Goal: Task Accomplishment & Management: Use online tool/utility

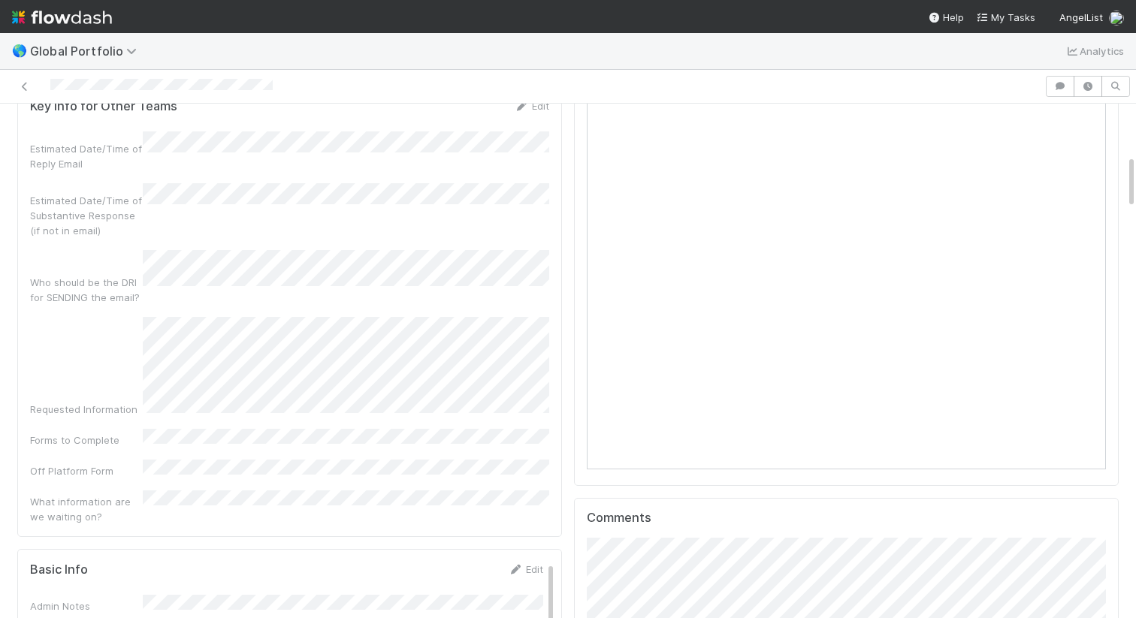
scroll to position [484, 0]
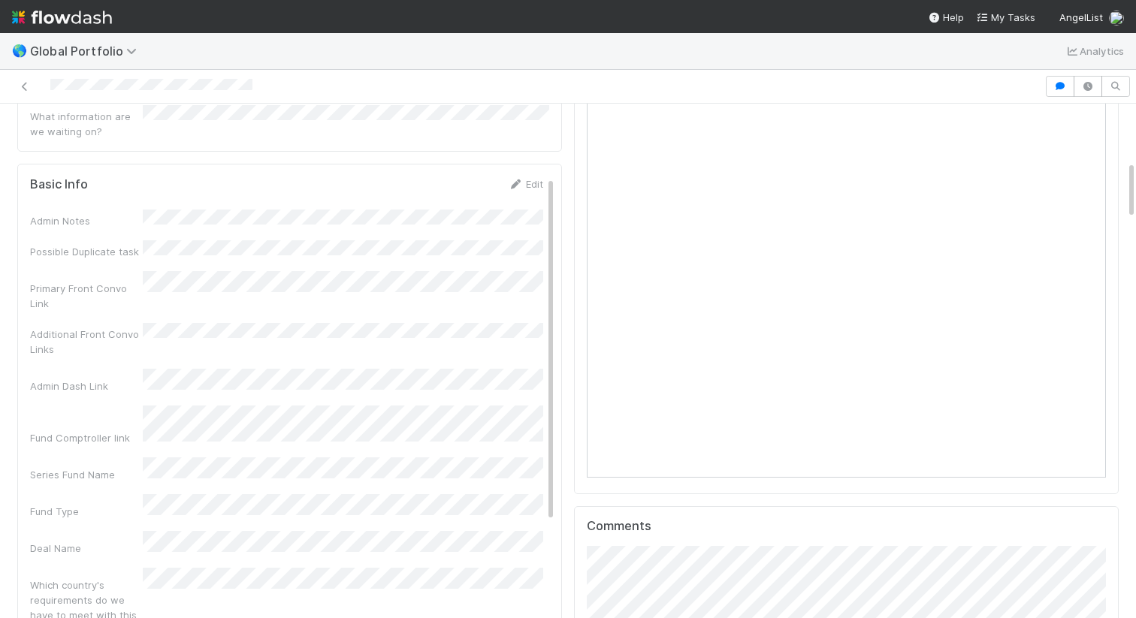
scroll to position [500, 0]
click at [524, 177] on link "Edit" at bounding box center [525, 183] width 35 height 12
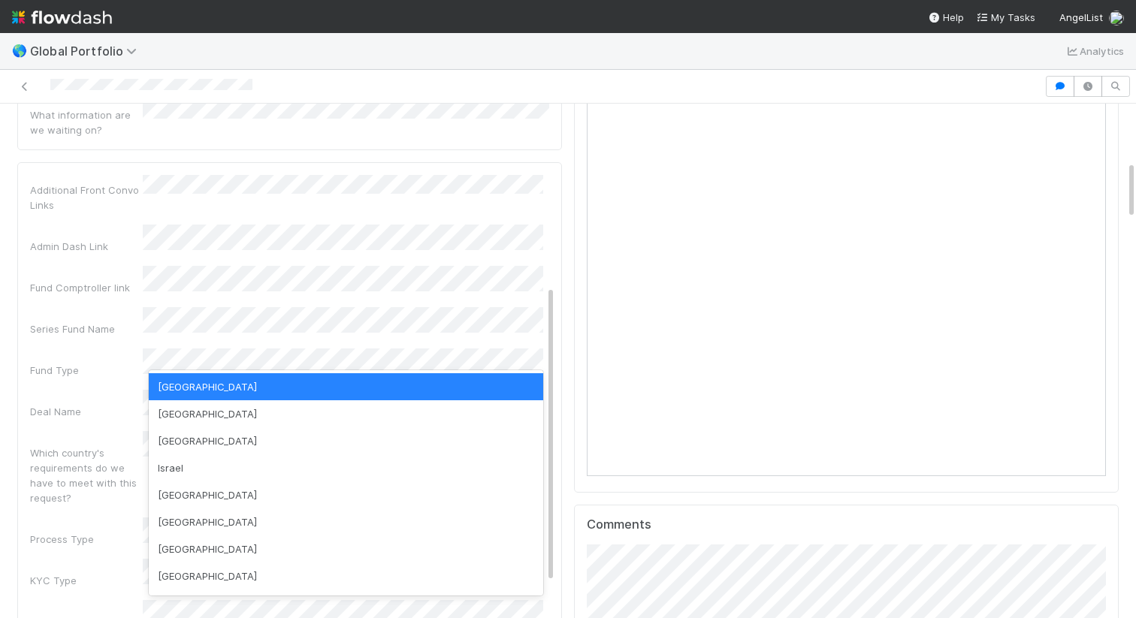
scroll to position [305, 519]
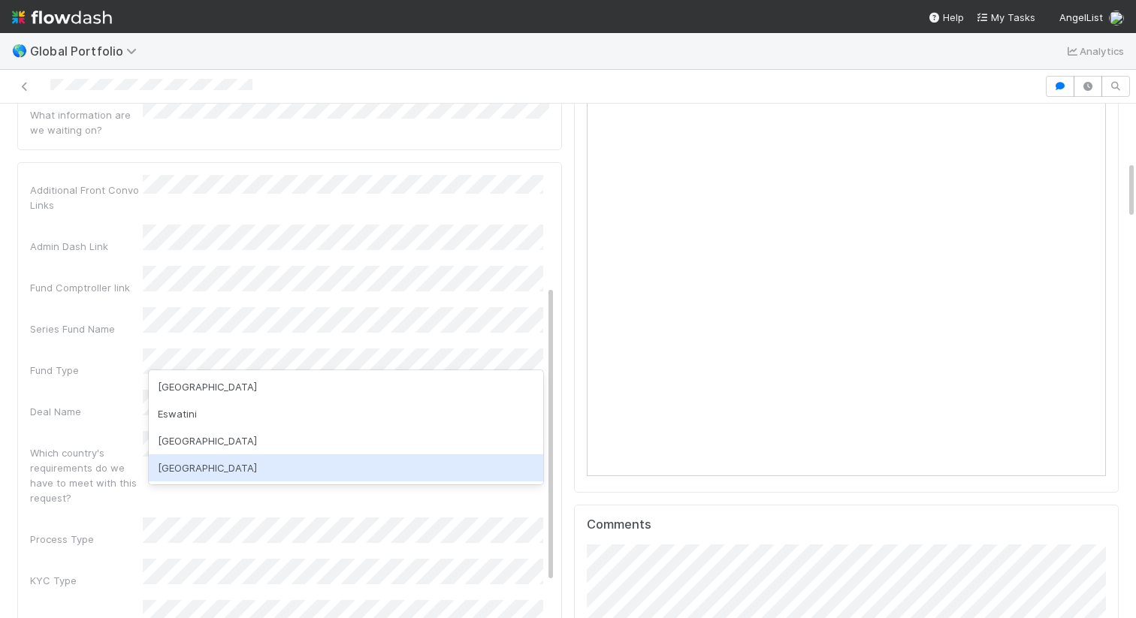
click at [340, 469] on div "Switzerland" at bounding box center [346, 467] width 394 height 27
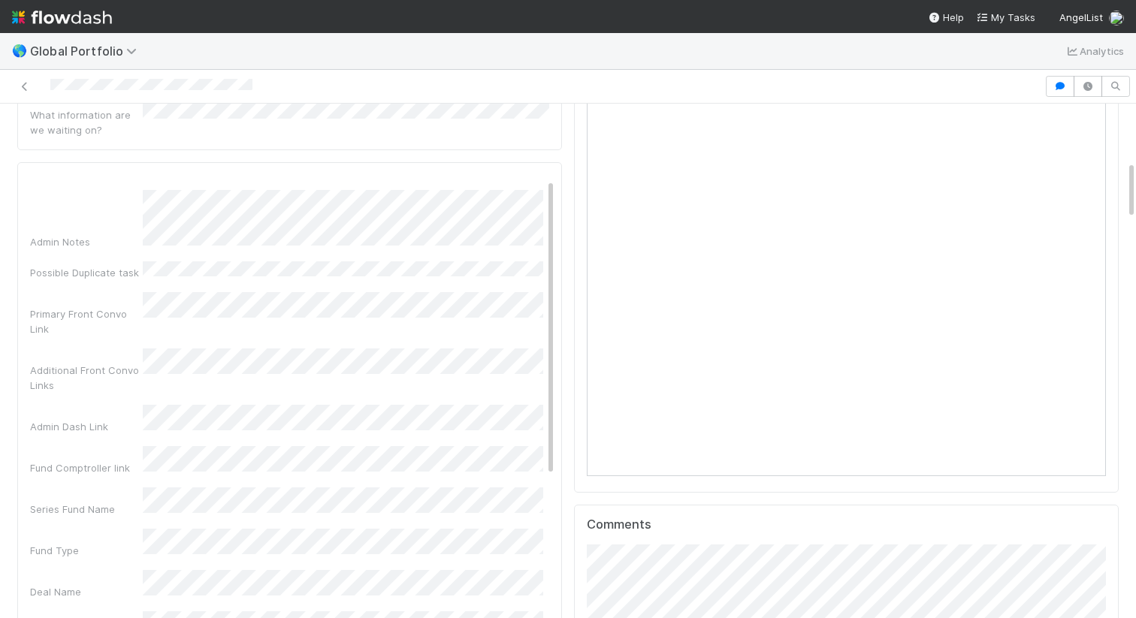
scroll to position [0, 0]
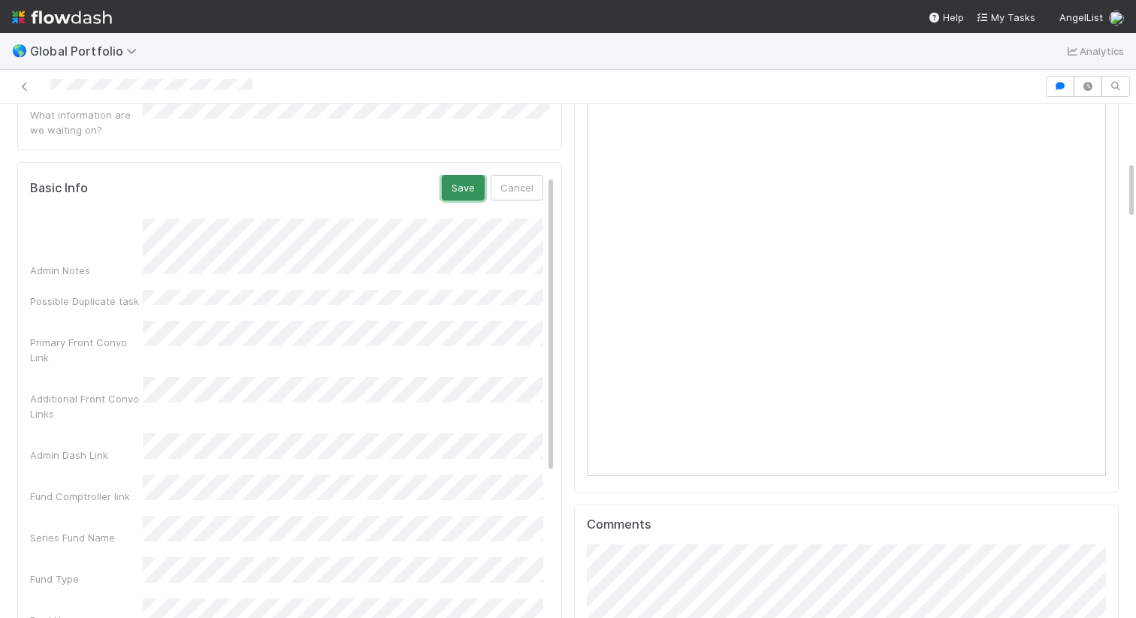
click at [465, 175] on button "Save" at bounding box center [463, 188] width 43 height 26
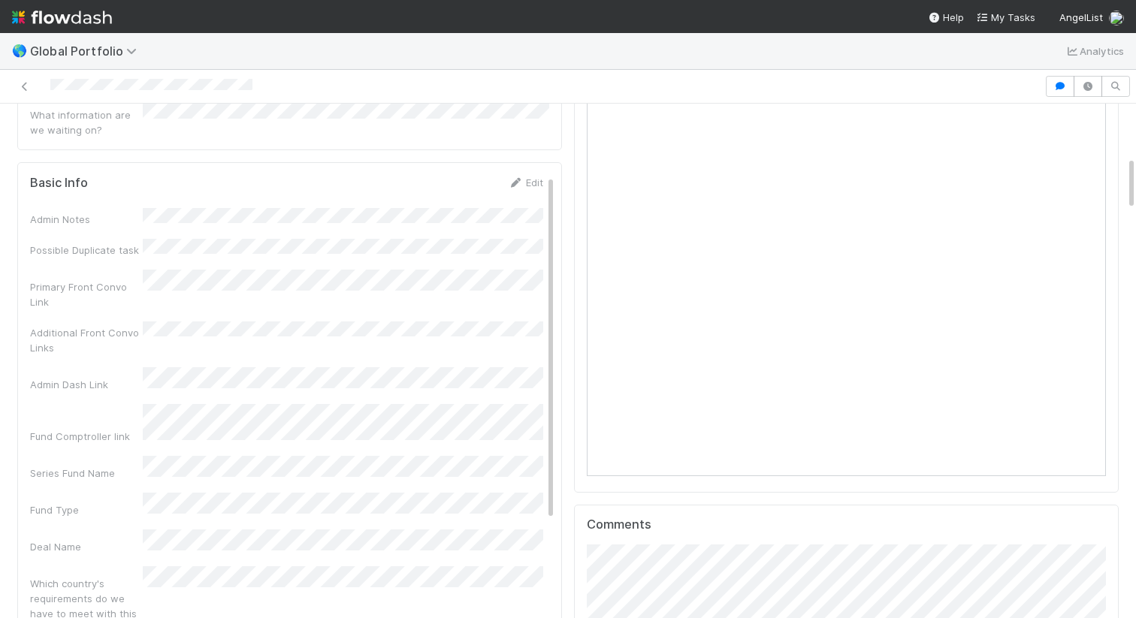
click at [290, 83] on div at bounding box center [522, 86] width 1032 height 21
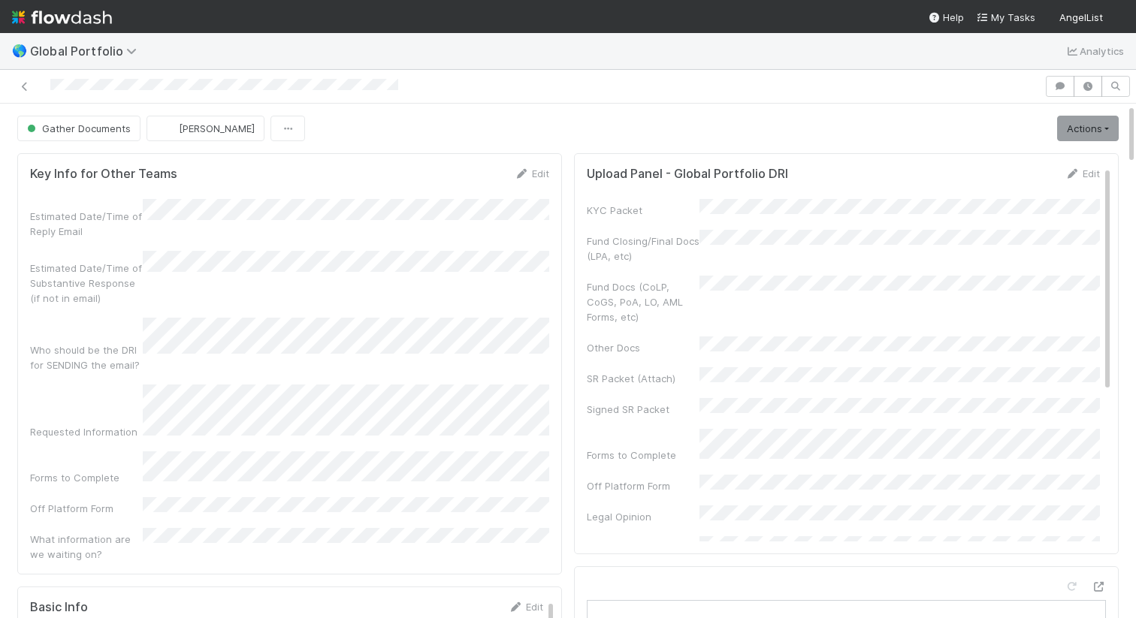
click at [399, 84] on div at bounding box center [522, 86] width 1032 height 21
click at [1091, 134] on link "Actions" at bounding box center [1088, 129] width 62 height 26
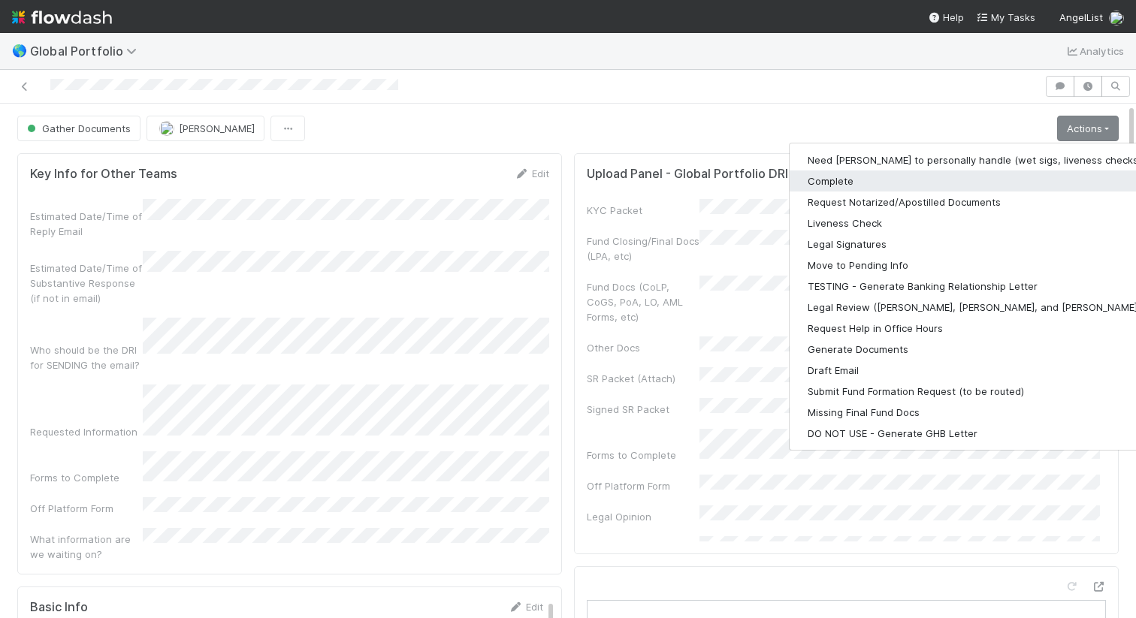
click at [979, 184] on button "Complete" at bounding box center [984, 181] width 391 height 21
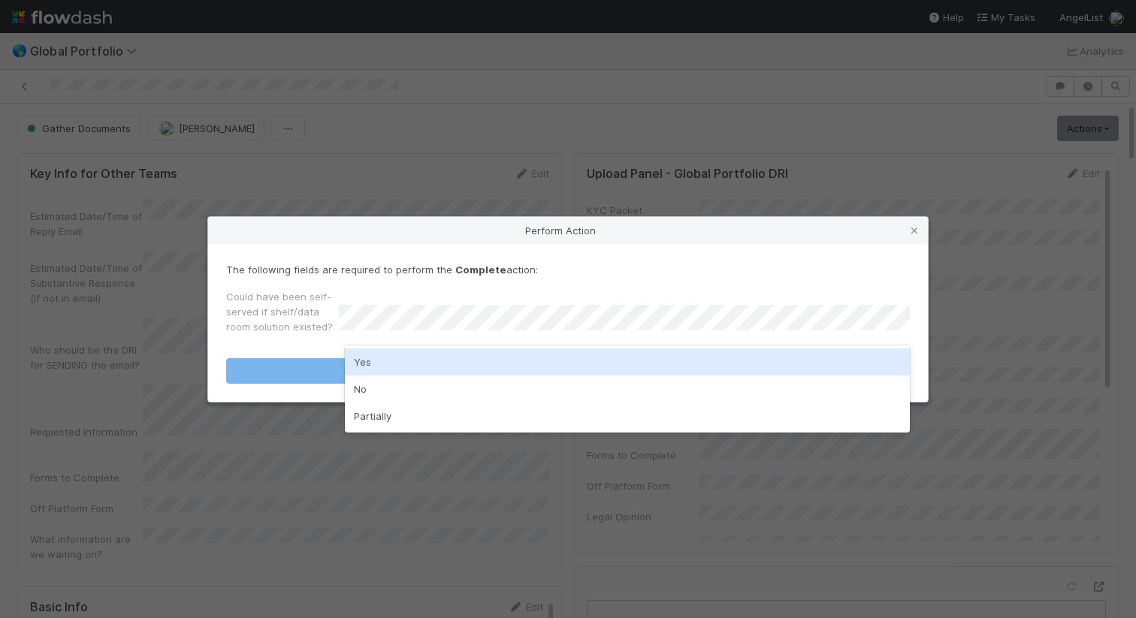
click at [721, 363] on div "Yes" at bounding box center [627, 362] width 565 height 27
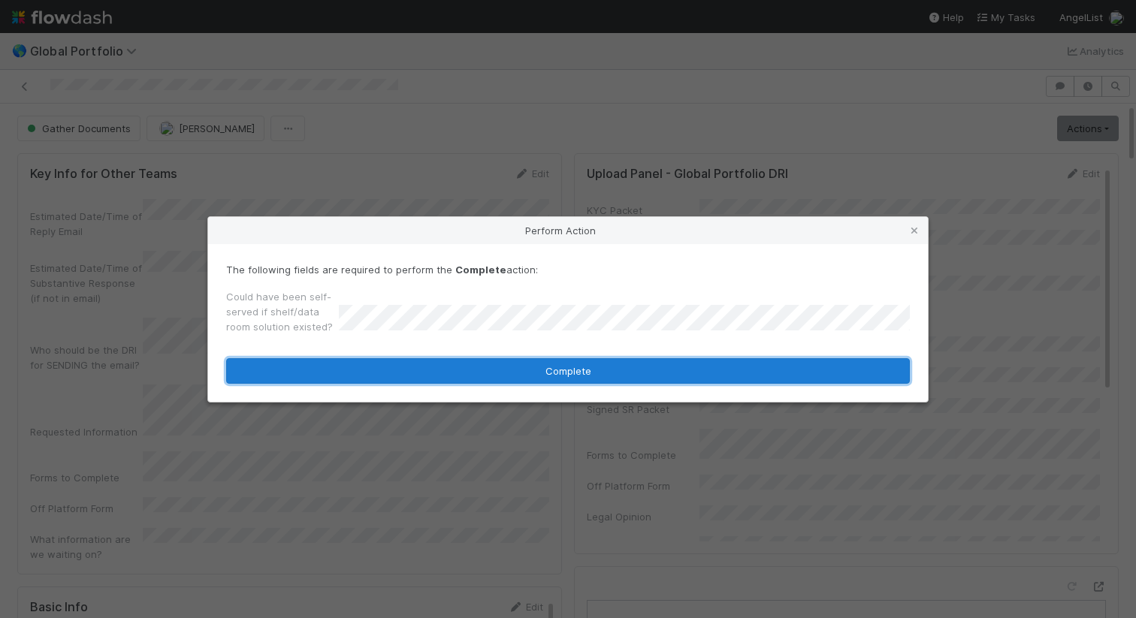
click at [720, 363] on button "Complete" at bounding box center [568, 371] width 684 height 26
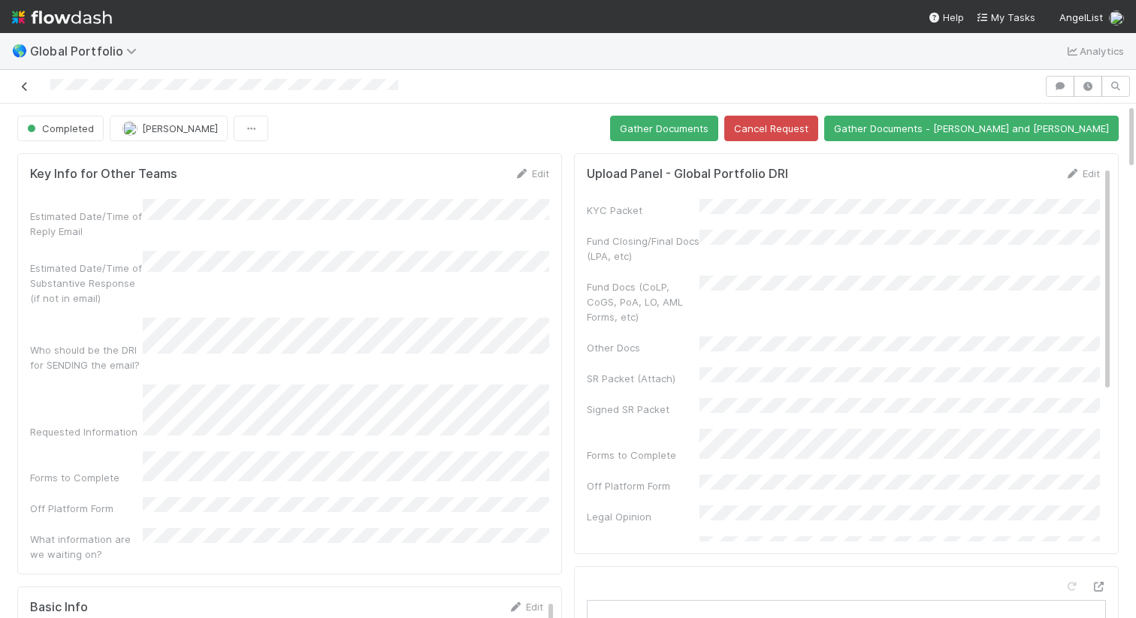
click at [28, 85] on icon at bounding box center [24, 87] width 15 height 10
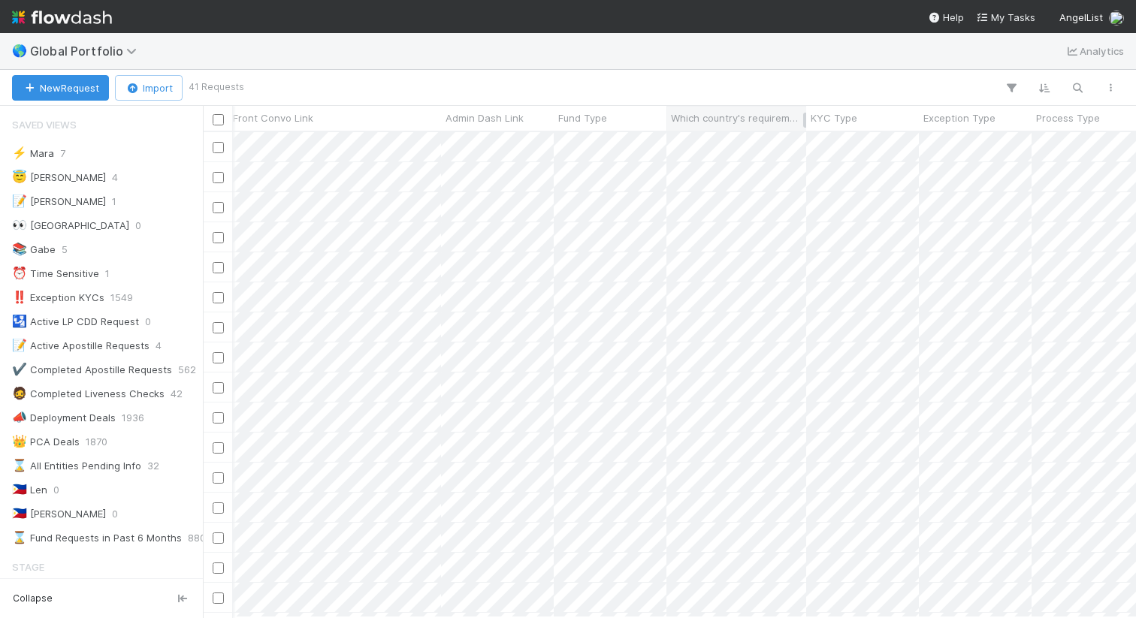
click at [717, 120] on span "Which country's requirements do we have to meet with this request?" at bounding box center [736, 117] width 131 height 15
click at [739, 90] on div "Sort First → Last Sort Last → First" at bounding box center [568, 309] width 1136 height 618
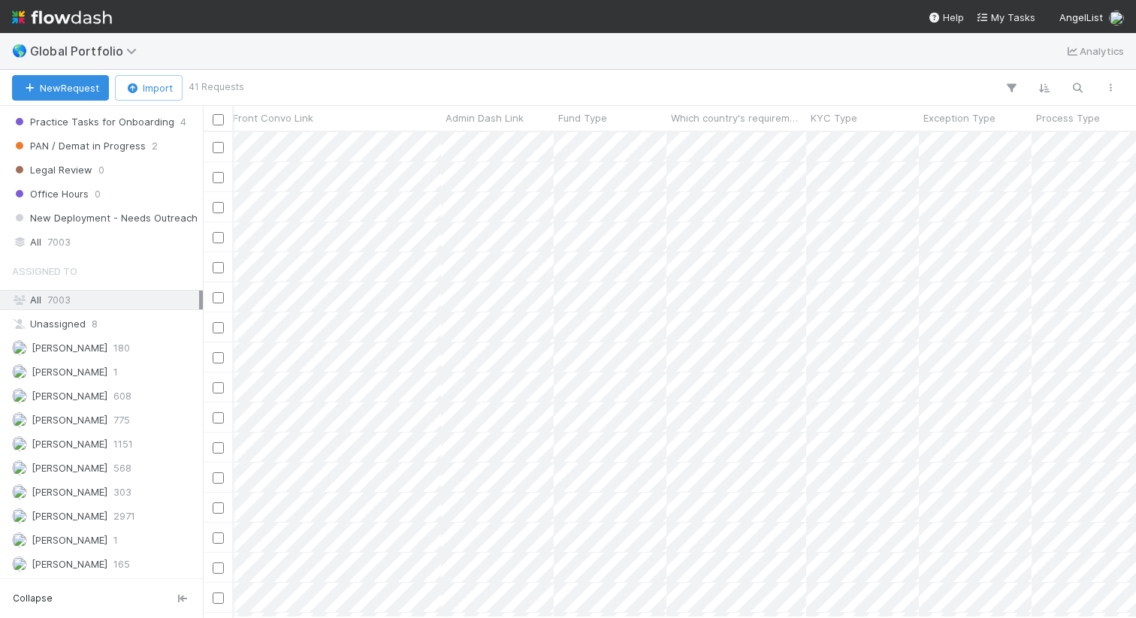
click at [128, 304] on div "All 7003" at bounding box center [105, 300] width 187 height 19
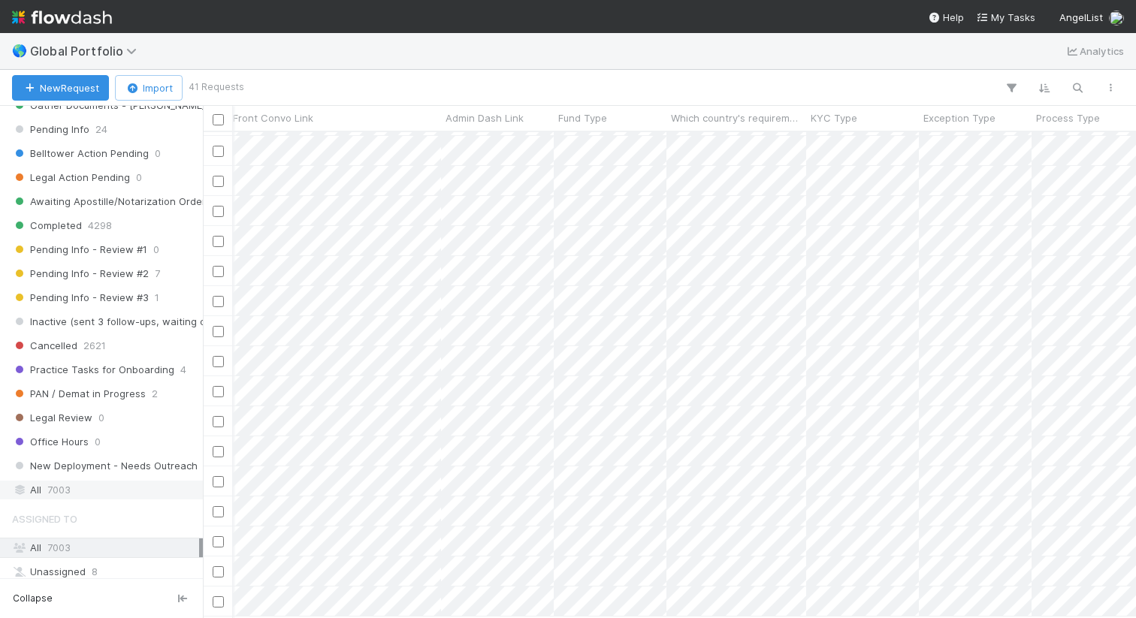
click at [100, 484] on div "All 7003" at bounding box center [105, 490] width 187 height 19
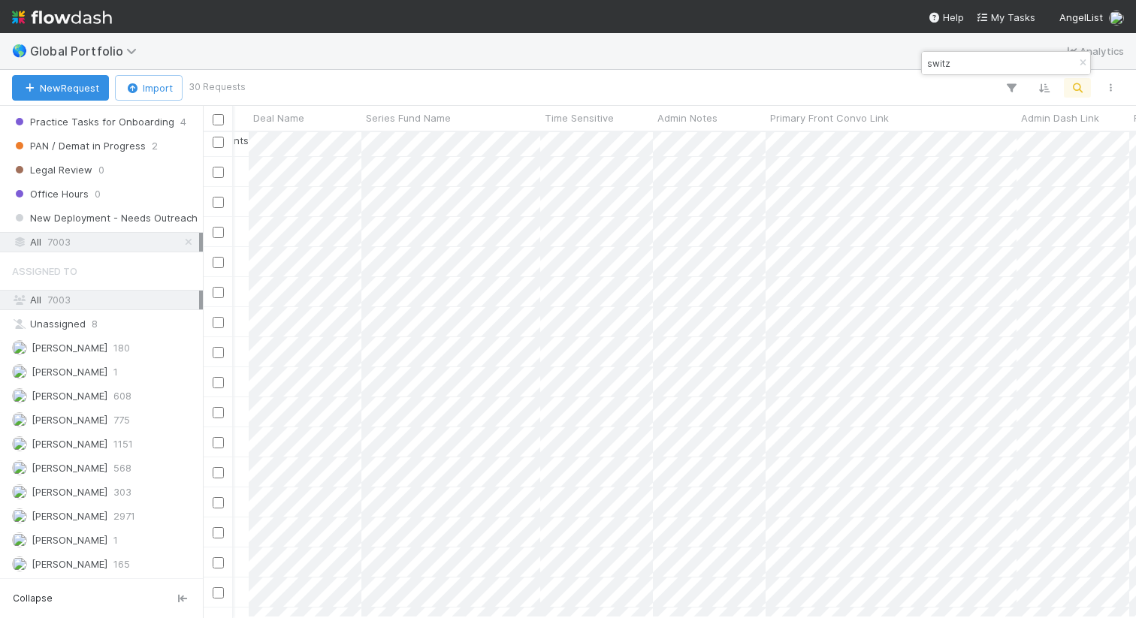
scroll to position [5, 330]
type input "switz"
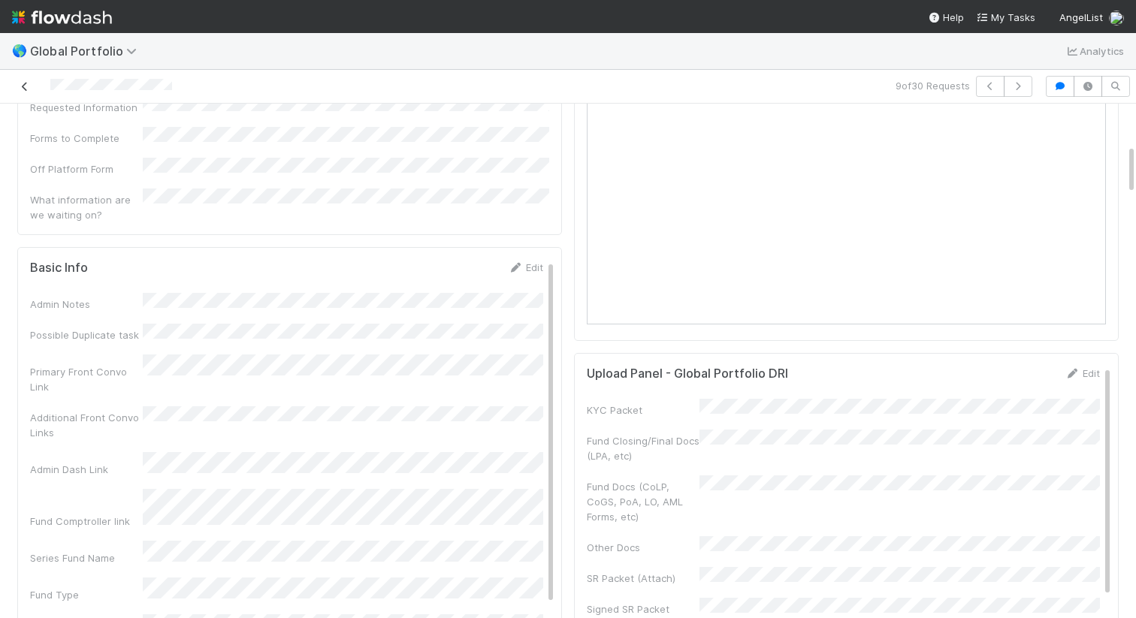
click at [23, 87] on icon at bounding box center [24, 87] width 15 height 10
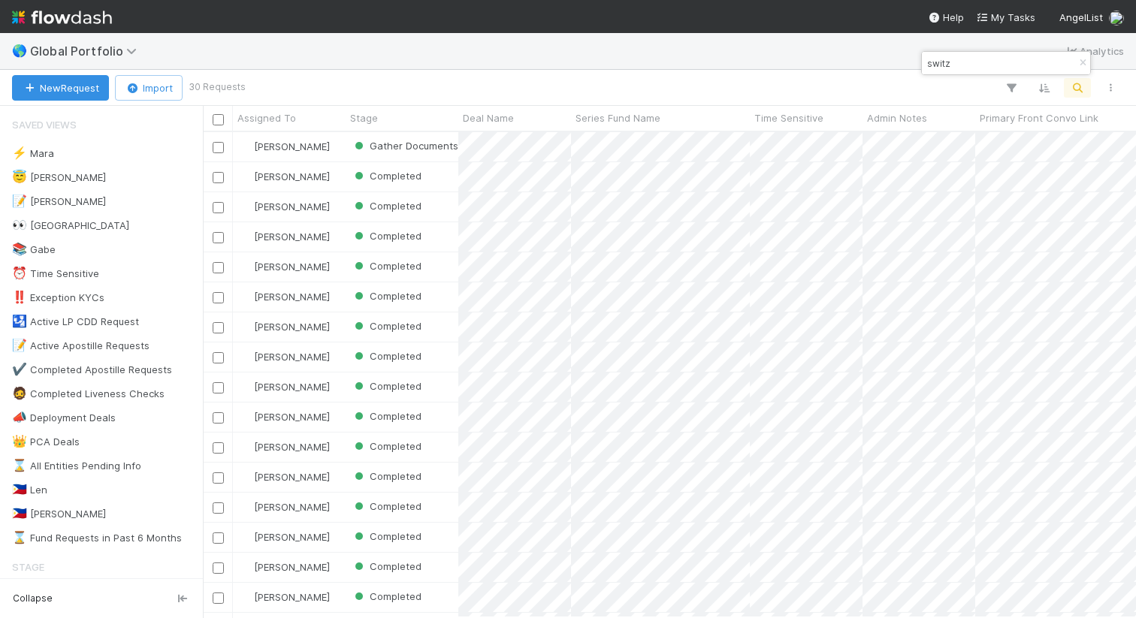
scroll to position [485, 933]
click at [987, 65] on input "switz" at bounding box center [999, 63] width 150 height 18
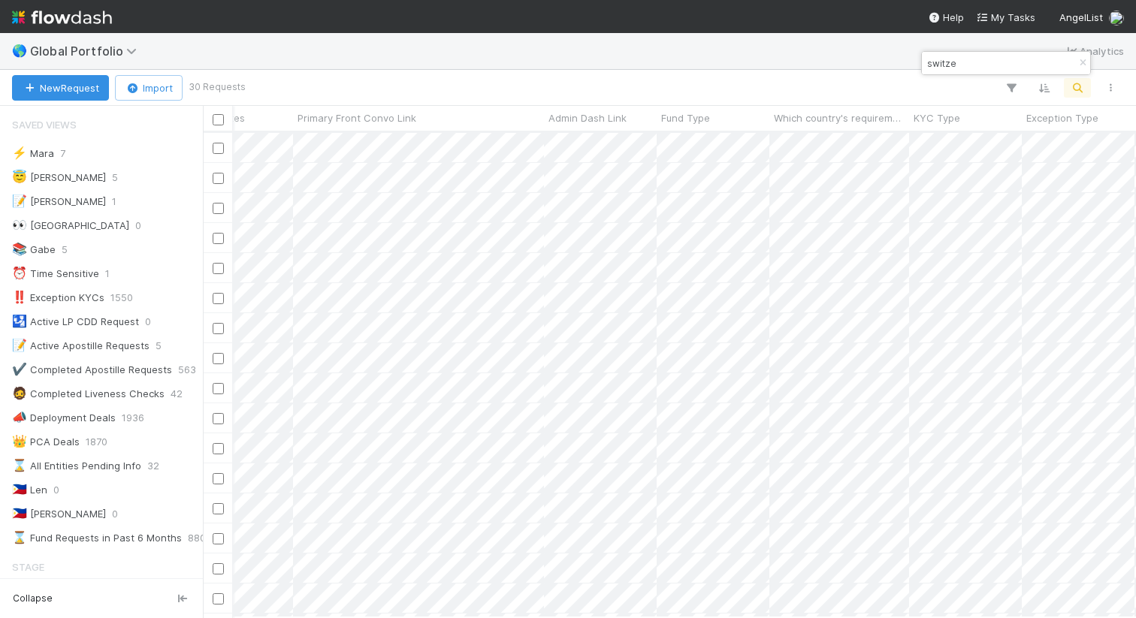
type input "switze"
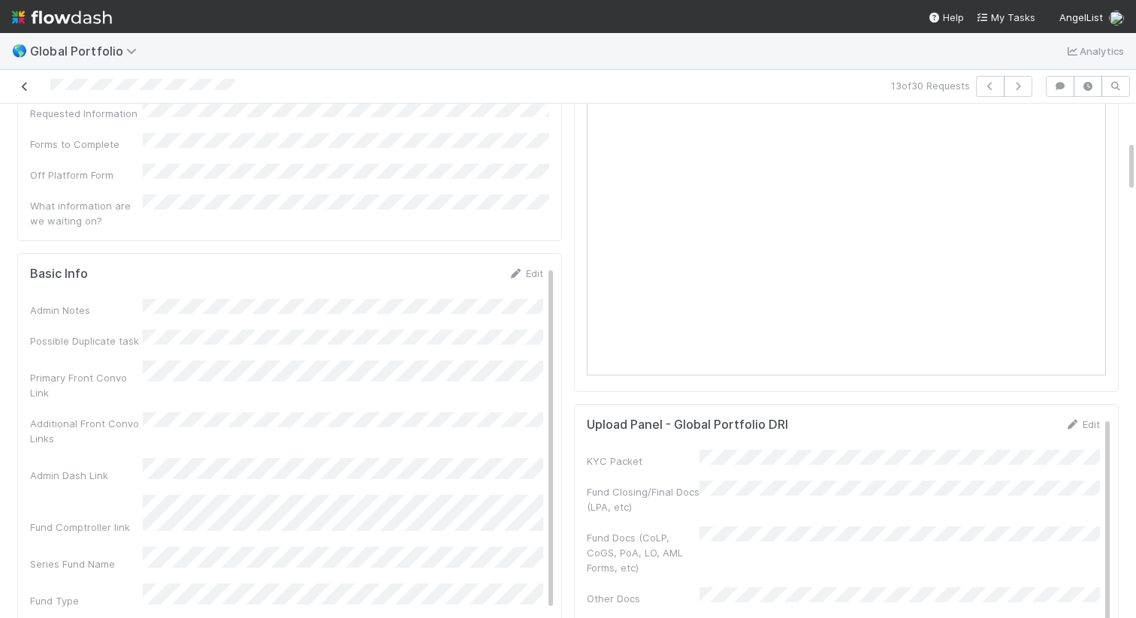
click at [19, 82] on icon at bounding box center [24, 87] width 15 height 10
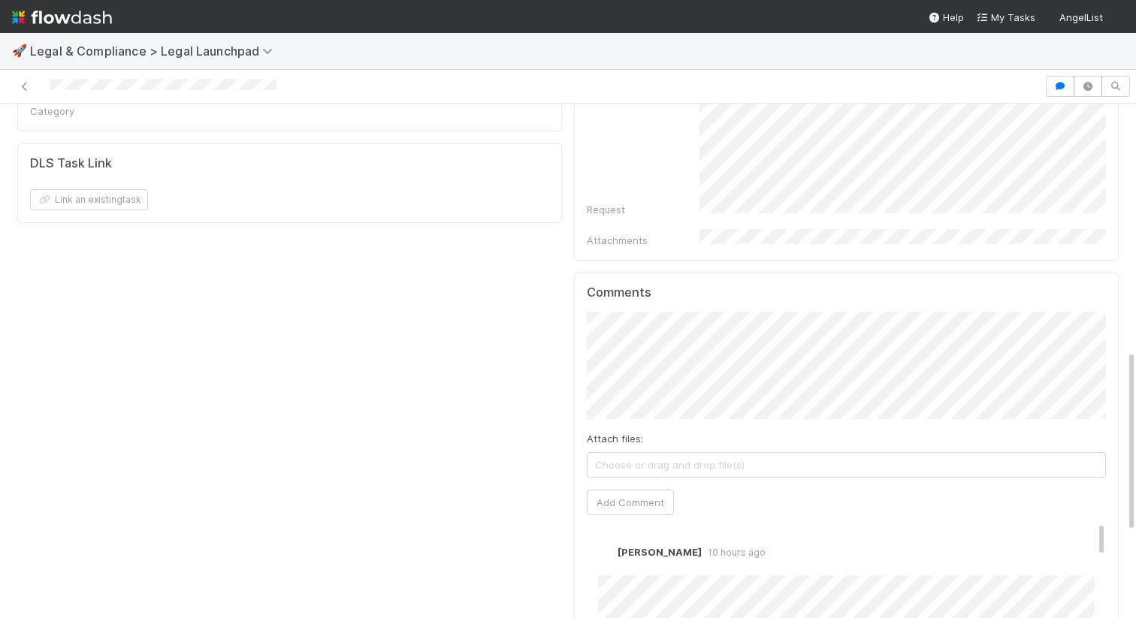
scroll to position [840, 0]
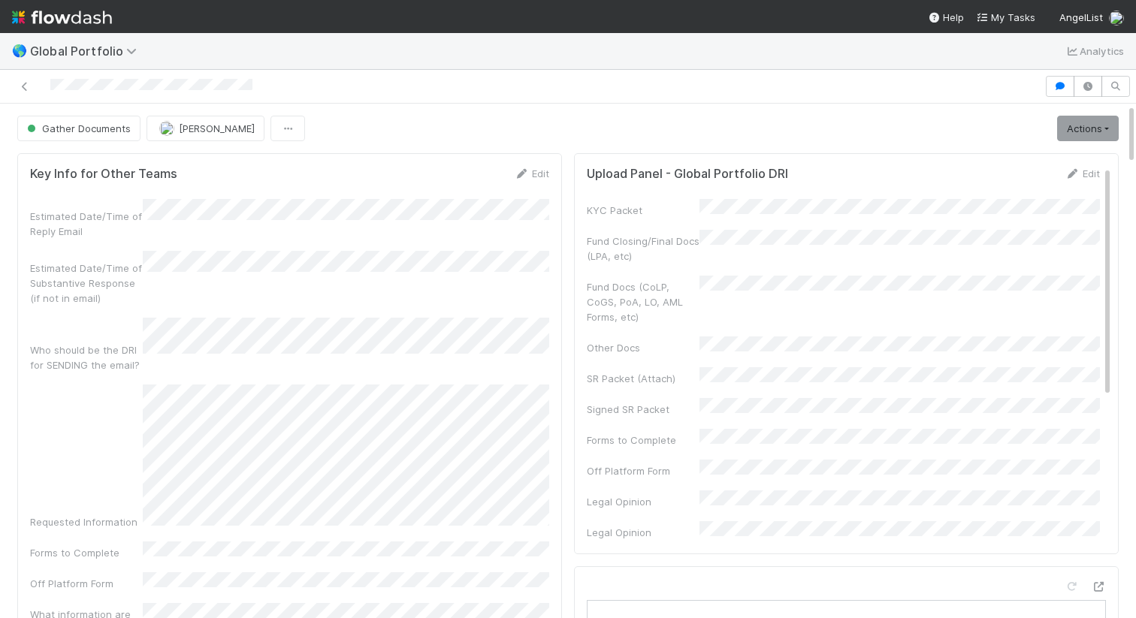
scroll to position [305, 519]
click at [281, 95] on div at bounding box center [522, 86] width 1032 height 21
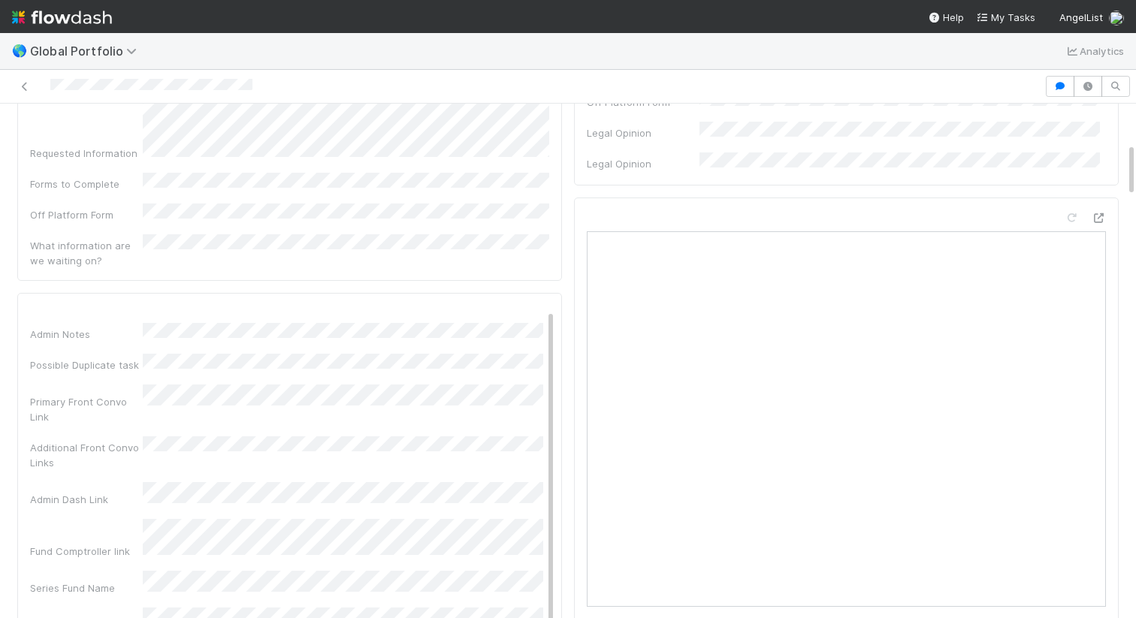
scroll to position [0, 0]
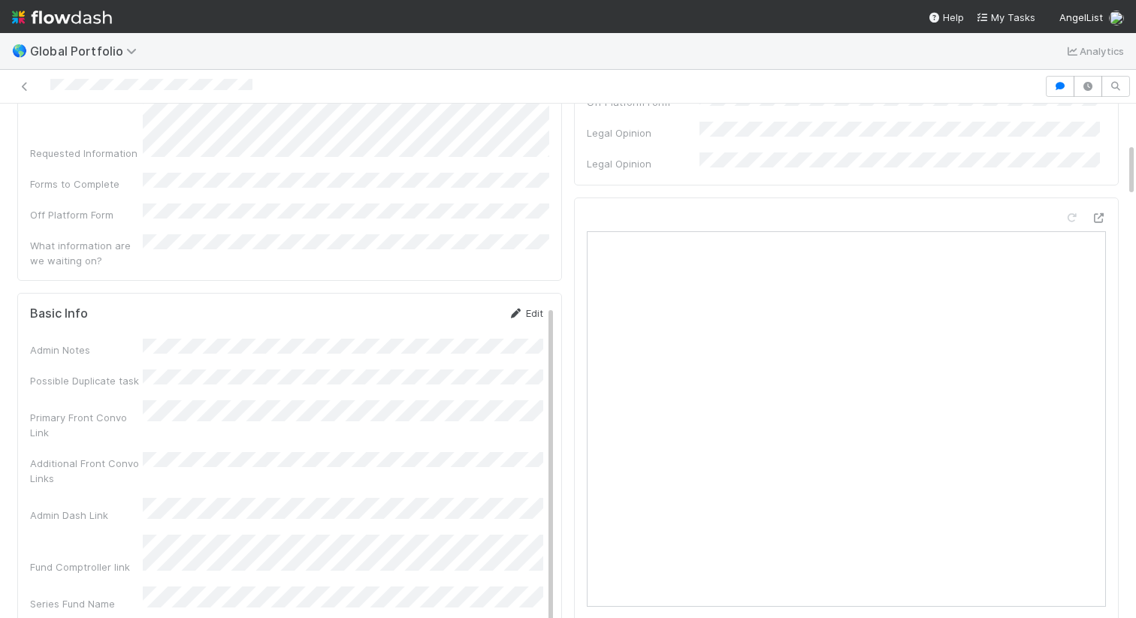
click at [538, 307] on link "Edit" at bounding box center [525, 313] width 35 height 12
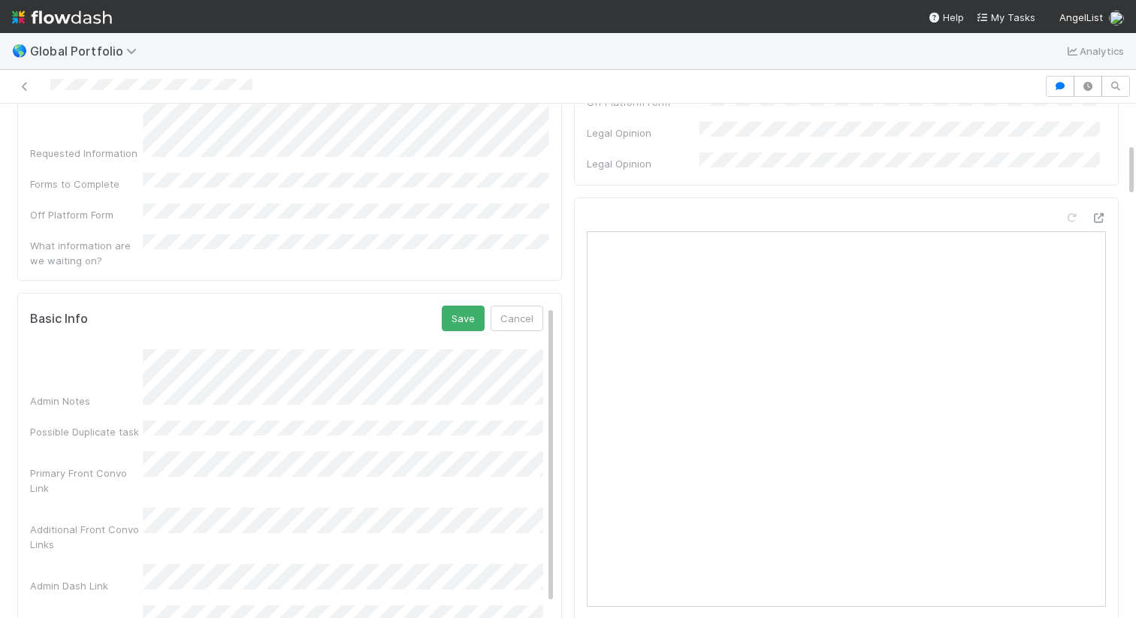
click at [459, 306] on button "Save" at bounding box center [463, 319] width 43 height 26
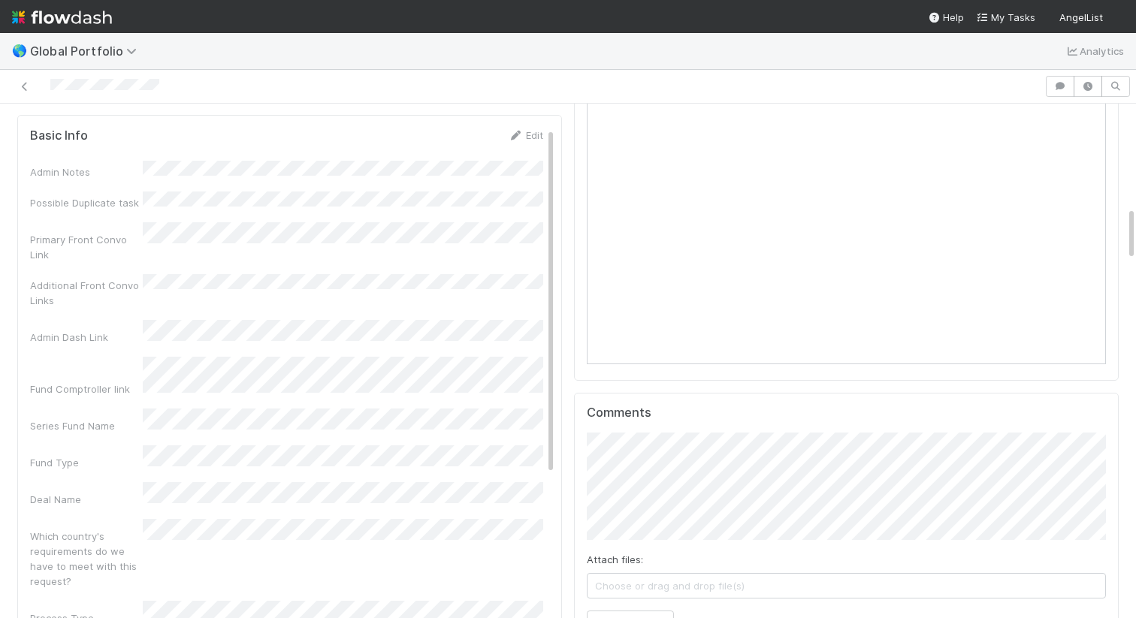
scroll to position [1199, 0]
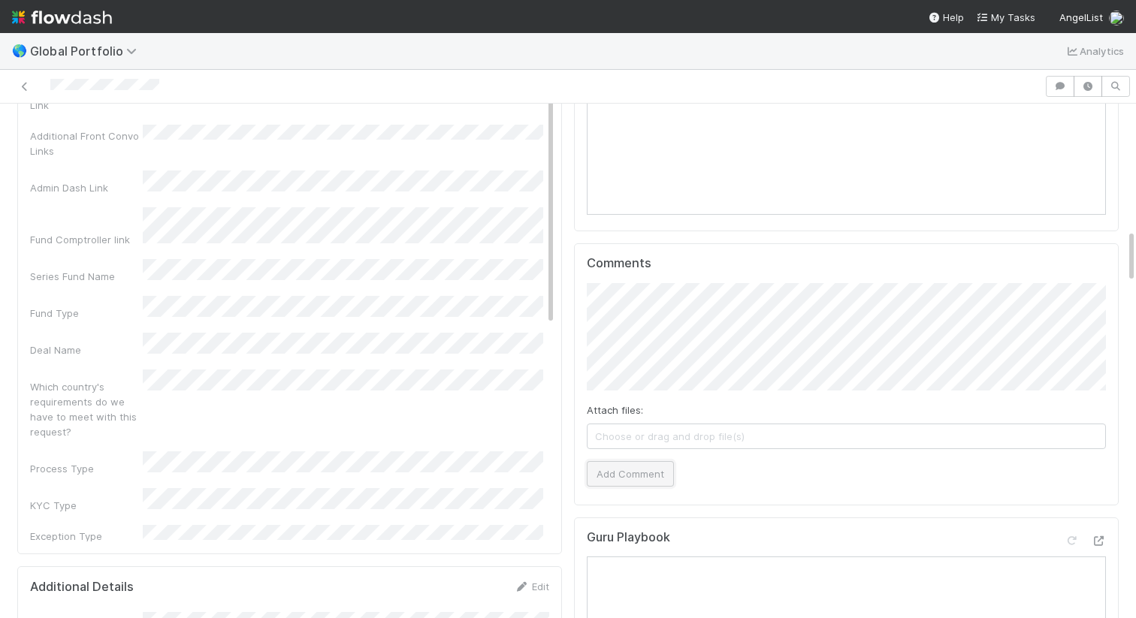
click at [615, 470] on button "Add Comment" at bounding box center [630, 474] width 87 height 26
